Goal: Task Accomplishment & Management: Use online tool/utility

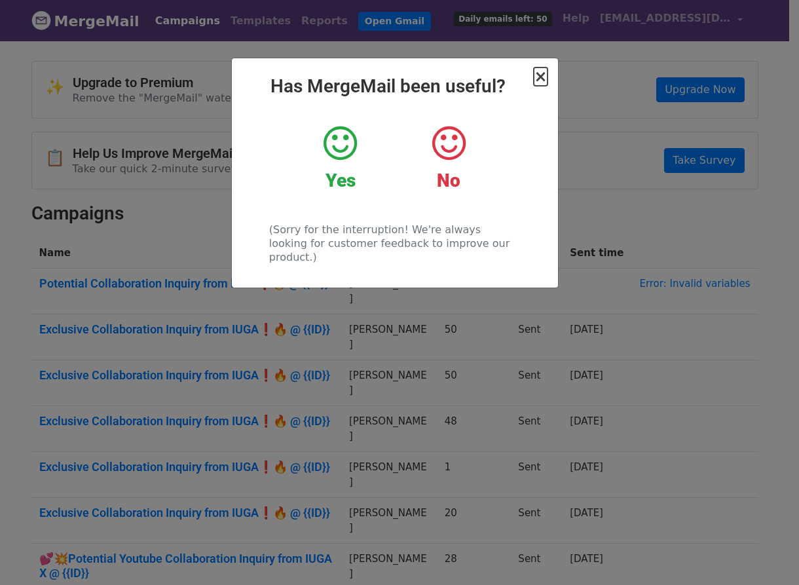
click at [546, 78] on span "×" at bounding box center [540, 76] width 13 height 18
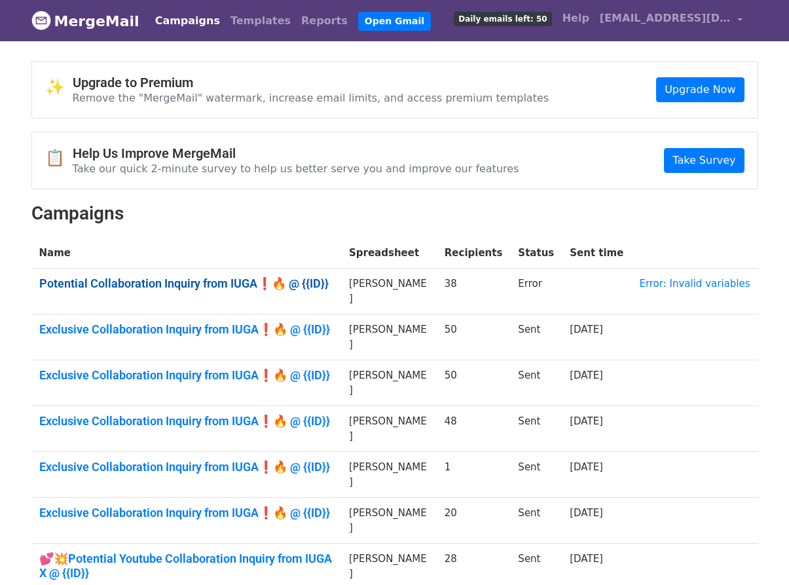
click at [198, 281] on link "Potential Collaboration Inquiry from IUGA❗🔥 @ {{ID}}" at bounding box center [186, 283] width 295 height 14
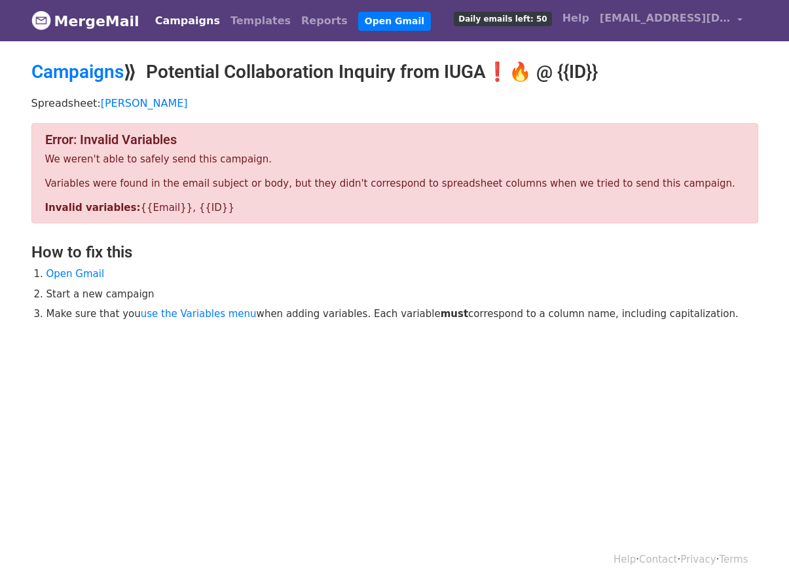
click at [684, 438] on html "MergeMail Campaigns Templates Reports Open Gmail Daily emails left: 50 Help inf…" at bounding box center [394, 292] width 789 height 585
click at [401, 269] on li "Open Gmail" at bounding box center [402, 273] width 712 height 15
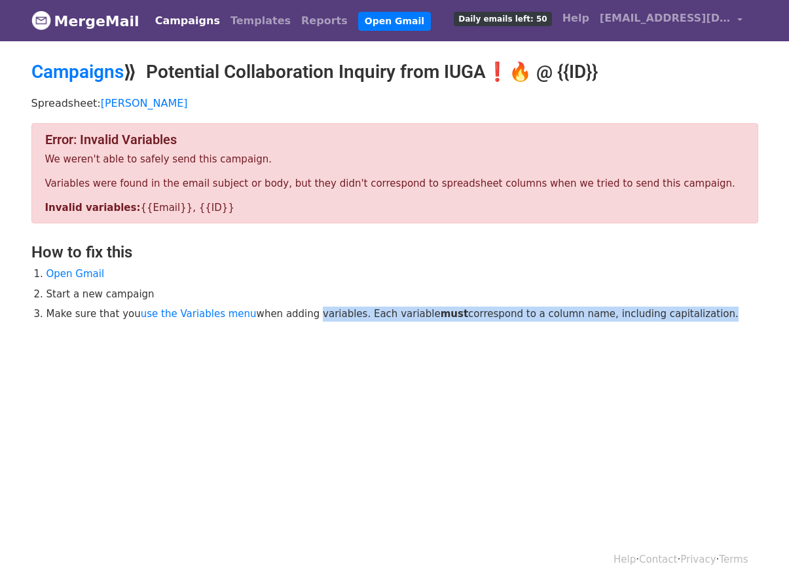
click at [361, 330] on div "Error: Invalid Variables We weren't able to safely send this campaign. Variable…" at bounding box center [395, 242] width 746 height 238
click at [366, 331] on div "Error: Invalid Variables We weren't able to safely send this campaign. Variable…" at bounding box center [395, 242] width 746 height 238
